Goal: Task Accomplishment & Management: Manage account settings

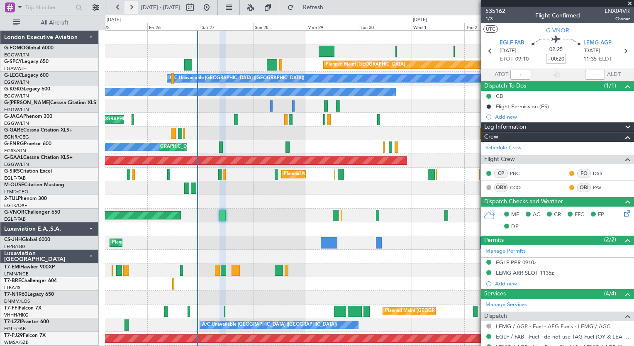
click at [130, 10] on button at bounding box center [131, 7] width 13 height 13
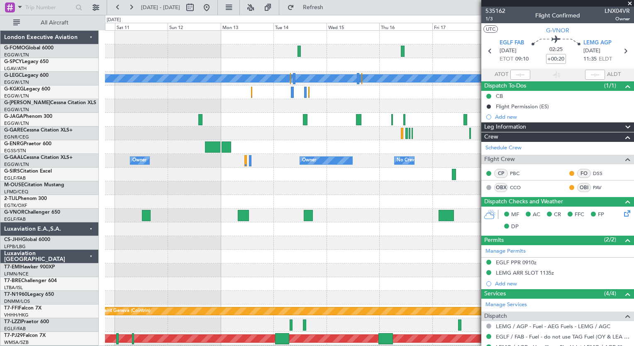
click at [117, 346] on html "[DATE] - [DATE] Refresh Quick Links All Aircraft A/C Unavailable [GEOGRAPHIC_DA…" at bounding box center [317, 173] width 634 height 346
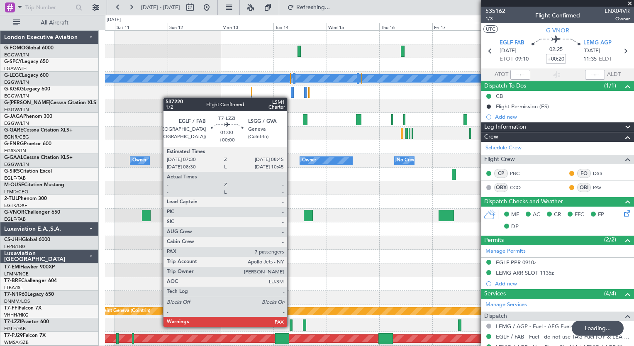
click at [291, 326] on div at bounding box center [291, 325] width 3 height 11
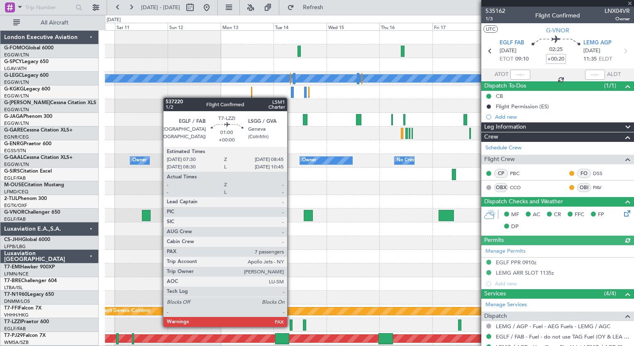
type input "7"
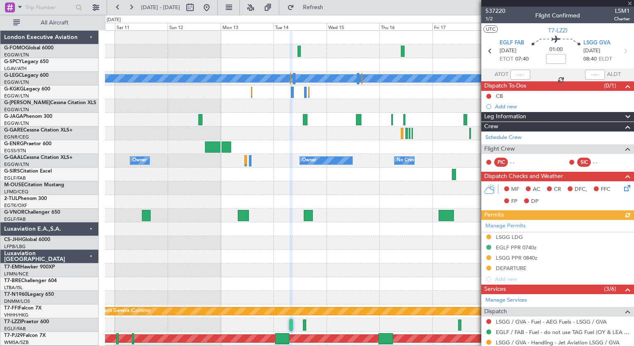
scroll to position [247, 0]
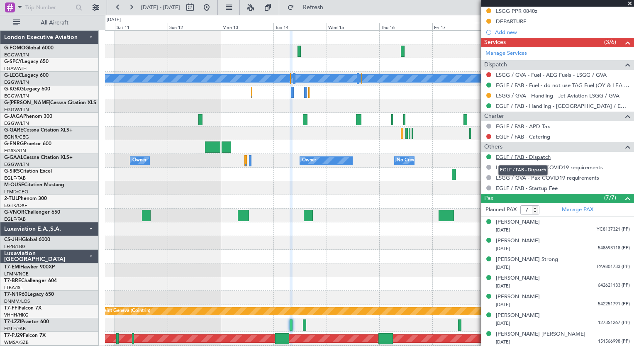
click at [520, 155] on link "EGLF / FAB - Dispatch" at bounding box center [523, 157] width 55 height 7
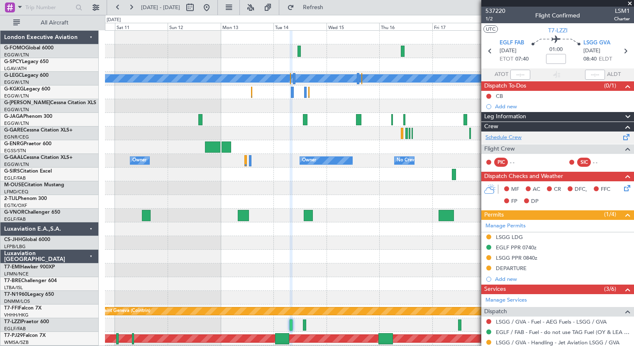
click at [512, 134] on link "Schedule Crew" at bounding box center [504, 138] width 36 height 8
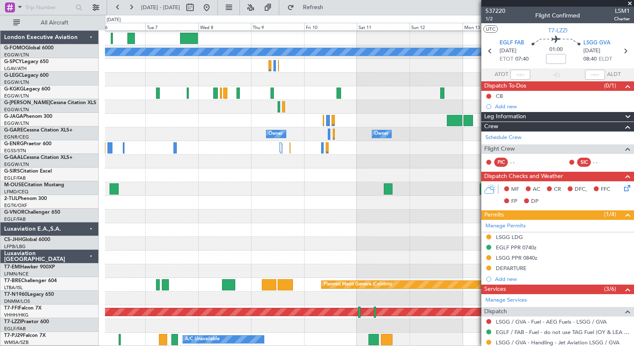
scroll to position [27, 0]
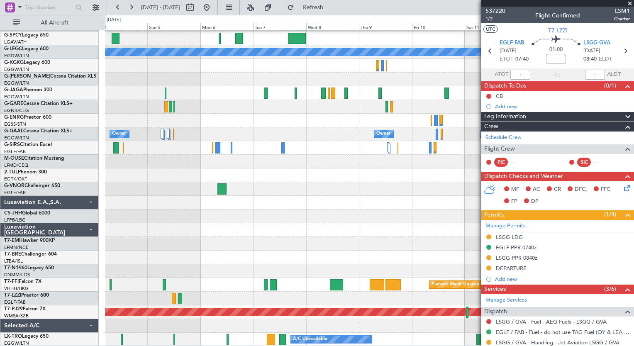
click at [525, 239] on fb-app "[DATE] - [DATE] Refresh Quick Links All Aircraft Planned Maint [GEOGRAPHIC_DATA…" at bounding box center [317, 176] width 634 height 340
click at [122, 12] on button at bounding box center [117, 7] width 13 height 13
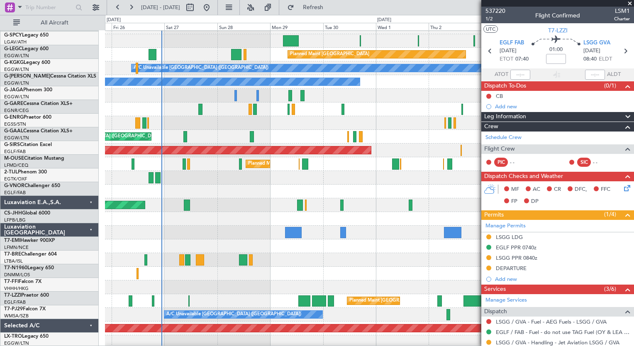
scroll to position [0, 0]
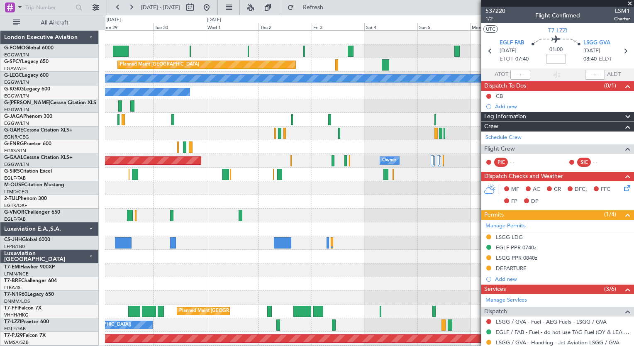
click at [175, 291] on div "Planned Maint [GEOGRAPHIC_DATA] A/C Unavailable [GEOGRAPHIC_DATA] ([GEOGRAPHIC_…" at bounding box center [369, 216] width 529 height 370
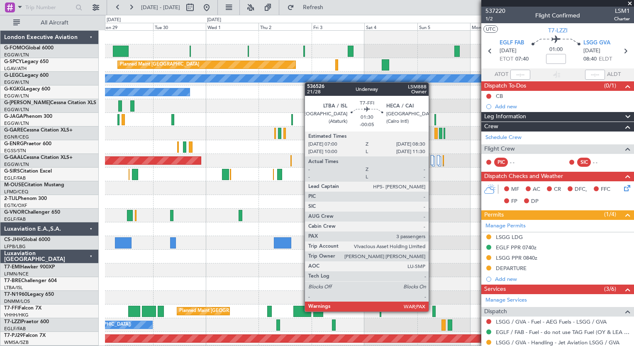
click at [432, 311] on div at bounding box center [433, 311] width 3 height 11
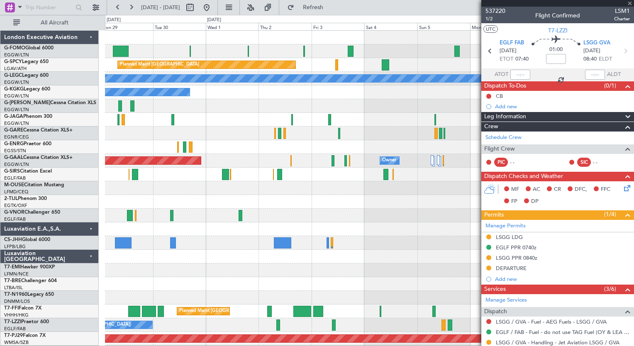
type input "-00:05"
type input "5"
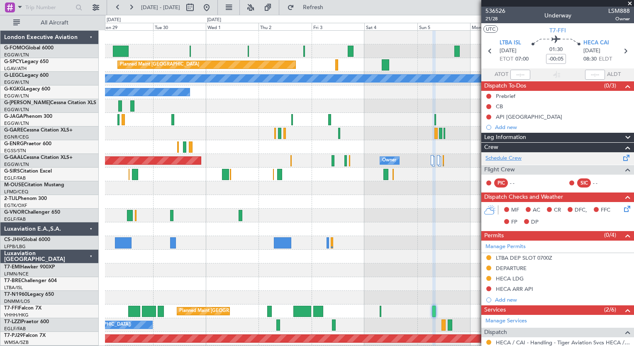
click at [513, 159] on link "Schedule Crew" at bounding box center [504, 158] width 36 height 8
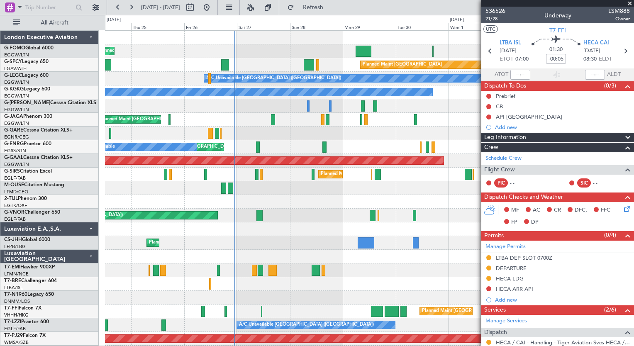
click at [452, 191] on div "Planned Maint [GEOGRAPHIC_DATA] ([GEOGRAPHIC_DATA]) Planned Maint [GEOGRAPHIC_D…" at bounding box center [369, 202] width 529 height 342
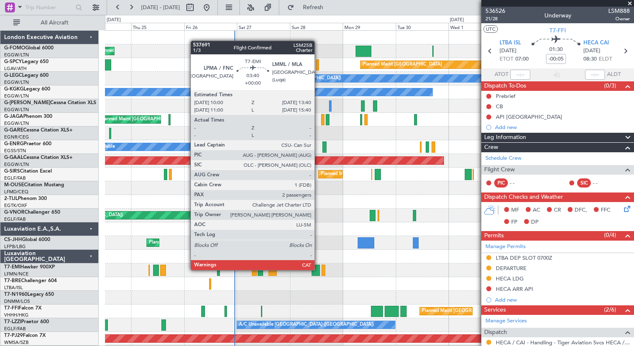
click at [318, 269] on div at bounding box center [316, 270] width 8 height 11
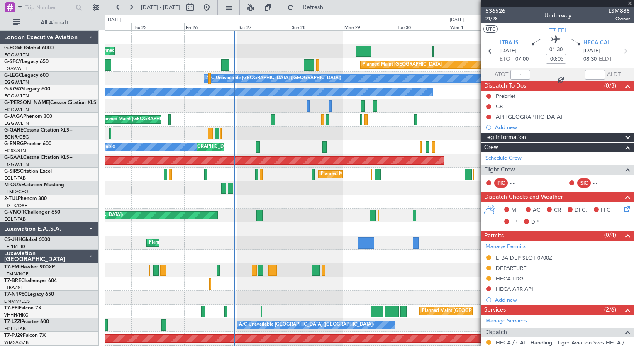
type input "2"
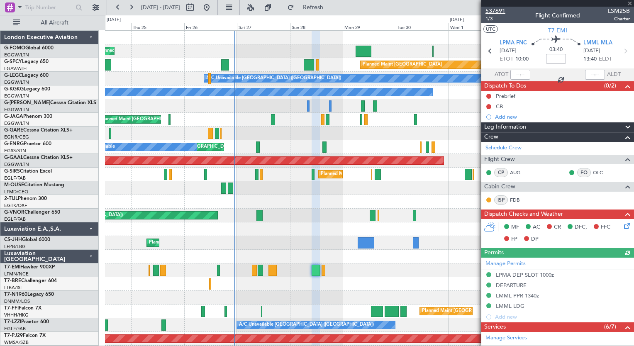
click at [493, 12] on span "537691" at bounding box center [496, 11] width 20 height 9
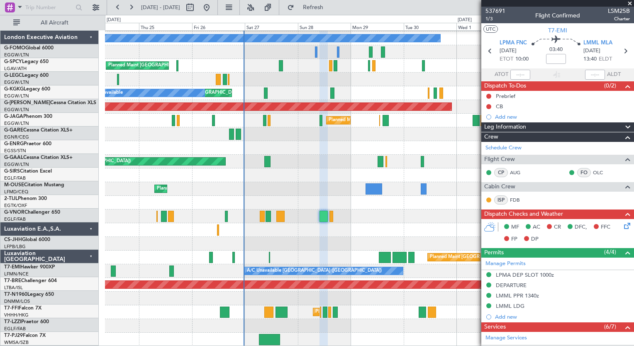
scroll to position [54, 0]
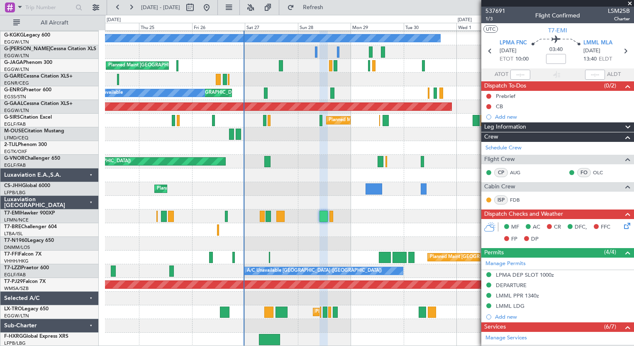
click at [248, 164] on div "A/C Unavailable [GEOGRAPHIC_DATA] ([GEOGRAPHIC_DATA]) A/C Unavailable [GEOGRAPH…" at bounding box center [369, 162] width 529 height 370
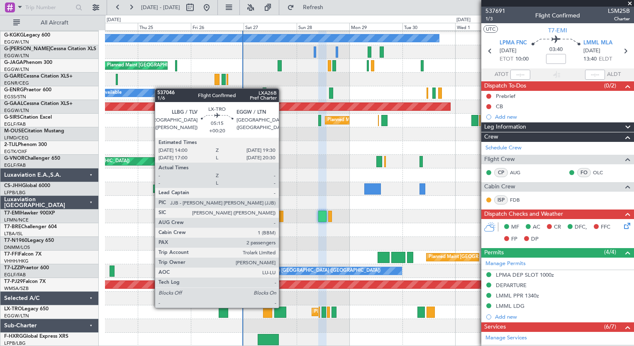
click at [283, 307] on div at bounding box center [280, 312] width 12 height 11
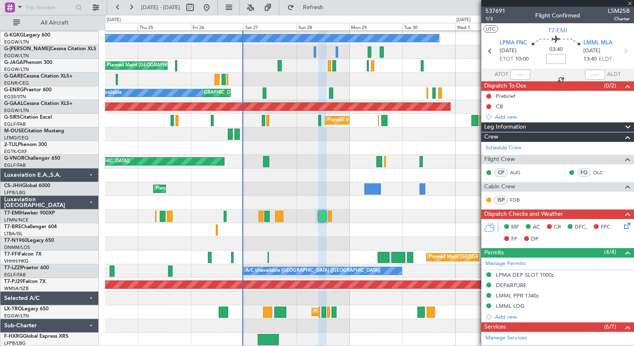
type input "+00:20"
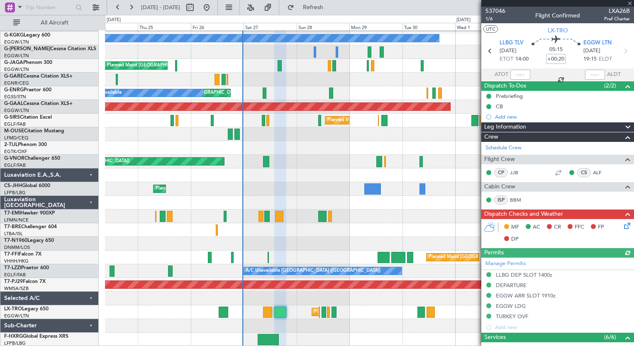
scroll to position [191, 0]
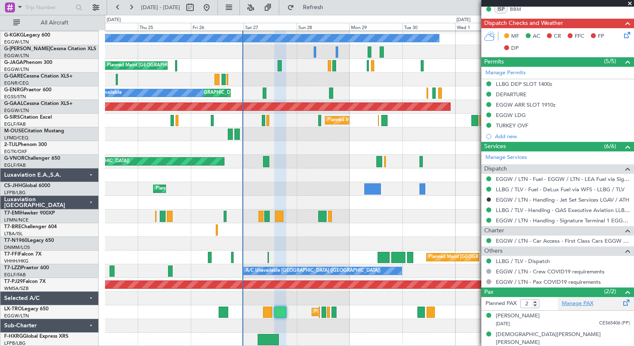
click at [571, 301] on link "Manage PAX" at bounding box center [578, 304] width 32 height 8
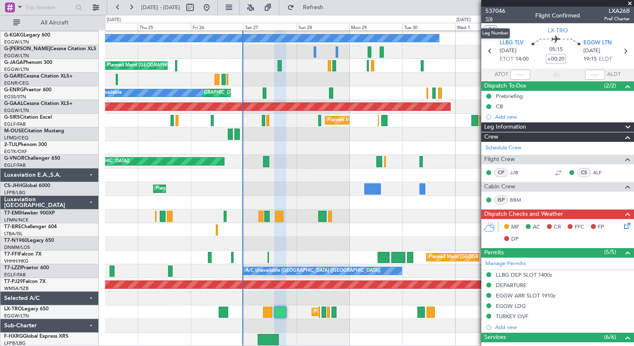
click at [495, 21] on span "1/6" at bounding box center [496, 18] width 20 height 7
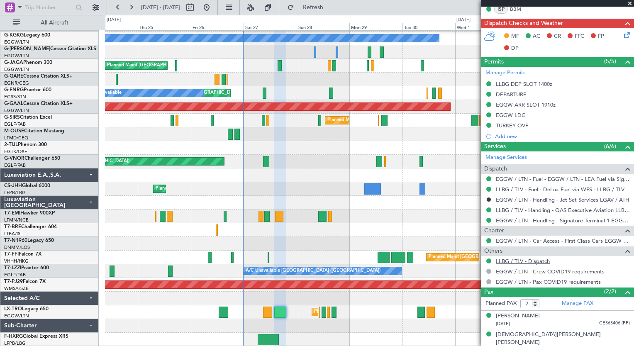
click at [510, 260] on link "LLBG / TLV - Dispatch" at bounding box center [523, 261] width 54 height 7
